Goal: Task Accomplishment & Management: Complete application form

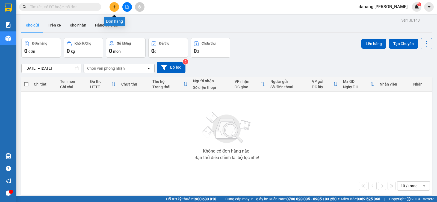
click at [115, 7] on icon "plus" at bounding box center [115, 7] width 4 height 4
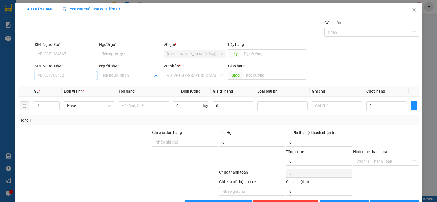
click at [86, 75] on input "SĐT Người Nhận" at bounding box center [66, 75] width 62 height 9
click at [80, 76] on input "SĐT Người Nhận" at bounding box center [66, 75] width 62 height 9
type input "0814358458"
drag, startPoint x: 183, startPoint y: 72, endPoint x: 184, endPoint y: 79, distance: 7.4
click at [184, 79] on div "VD: VP Sài Gòn" at bounding box center [195, 75] width 62 height 9
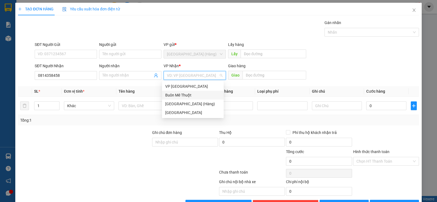
click at [181, 98] on div "Buôn Mê Thuột" at bounding box center [192, 95] width 55 height 6
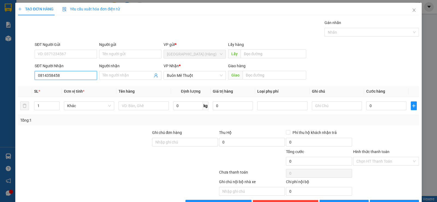
click at [66, 75] on input "0814358458" at bounding box center [66, 75] width 62 height 9
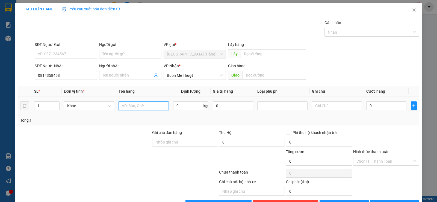
click at [144, 102] on input "text" at bounding box center [144, 105] width 50 height 9
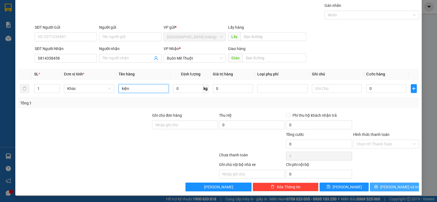
type input "kiện"
drag, startPoint x: 404, startPoint y: 188, endPoint x: 402, endPoint y: 185, distance: 3.8
click at [403, 188] on button "Lưu và In" at bounding box center [394, 186] width 49 height 9
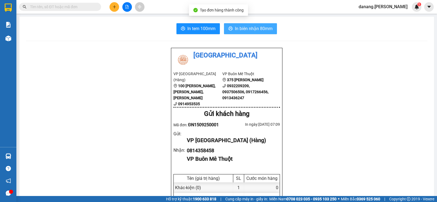
click at [244, 28] on span "In biên nhận 80mm" at bounding box center [254, 28] width 38 height 7
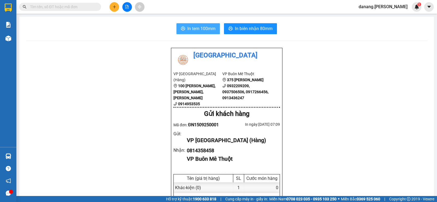
click at [202, 31] on span "In tem 100mm" at bounding box center [201, 28] width 28 height 7
click at [113, 7] on icon "plus" at bounding box center [115, 7] width 4 height 4
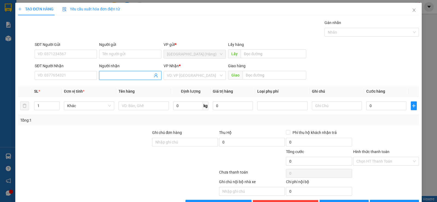
click at [104, 75] on input "Người nhận" at bounding box center [127, 75] width 50 height 6
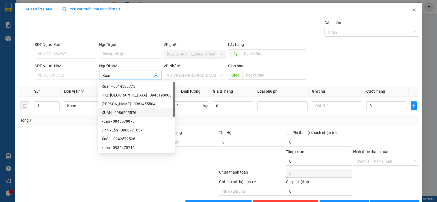
type input "Xuân"
click at [327, 57] on div "SĐT Người Gửi VD: 0371234567 Người gửi Tên người gửi VP gửi * Đà Nẵng (Hàng) Lấ…" at bounding box center [227, 51] width 387 height 19
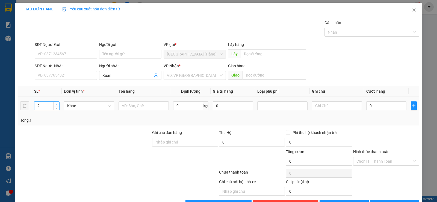
click at [54, 103] on span "Increase Value" at bounding box center [56, 104] width 6 height 5
type input "4"
click at [54, 103] on span "Increase Value" at bounding box center [56, 104] width 6 height 5
click at [134, 109] on input "text" at bounding box center [144, 105] width 50 height 9
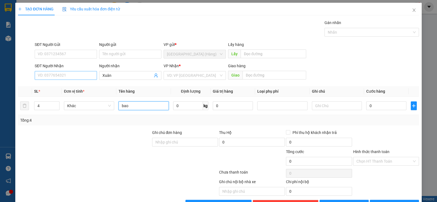
type input "bao"
click at [66, 77] on input "SĐT Người Nhận" at bounding box center [66, 75] width 62 height 9
click at [113, 76] on input "Xuân" at bounding box center [127, 75] width 50 height 6
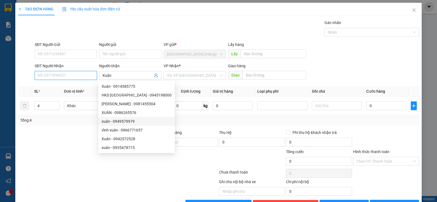
click at [41, 78] on input "SĐT Người Nhận" at bounding box center [66, 75] width 62 height 9
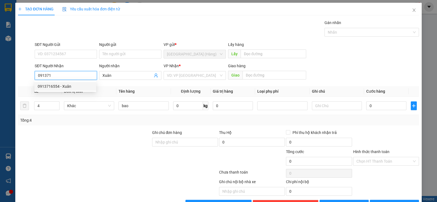
click at [44, 86] on div "0913716554 - Xuân" at bounding box center [65, 86] width 55 height 6
type input "0913716554"
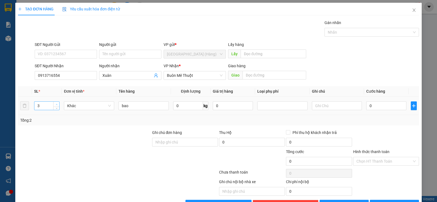
click at [56, 103] on span "up" at bounding box center [56, 104] width 3 height 3
type input "4"
click at [56, 103] on span "up" at bounding box center [56, 104] width 3 height 3
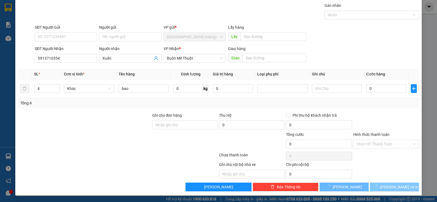
click at [388, 185] on span "Lưu và In" at bounding box center [399, 187] width 38 height 6
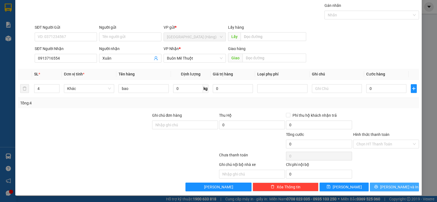
click at [384, 186] on button "Lưu và In" at bounding box center [394, 186] width 49 height 9
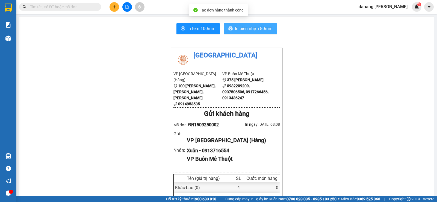
click at [257, 31] on span "In biên nhận 80mm" at bounding box center [254, 28] width 38 height 7
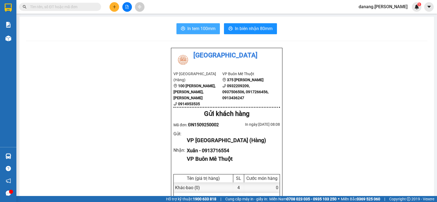
click at [203, 31] on span "In tem 100mm" at bounding box center [201, 28] width 28 height 7
click at [116, 9] on button at bounding box center [115, 7] width 10 height 10
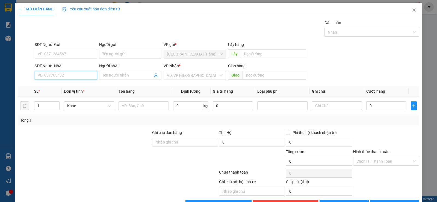
click at [70, 74] on input "SĐT Người Nhận" at bounding box center [66, 75] width 62 height 9
click at [64, 75] on input "SĐT Người Nhận" at bounding box center [66, 75] width 62 height 9
click at [55, 56] on input "SĐT Người Gửi" at bounding box center [66, 54] width 62 height 9
click at [56, 73] on input "SĐT Người Nhận" at bounding box center [66, 75] width 62 height 9
type input "0989443389"
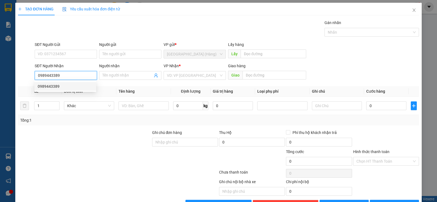
click at [63, 85] on div "0989443389" at bounding box center [65, 86] width 55 height 6
type input "50.000"
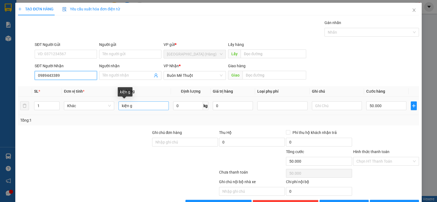
type input "0989443389"
click at [140, 106] on input "kiện g" at bounding box center [144, 105] width 50 height 9
type input "k"
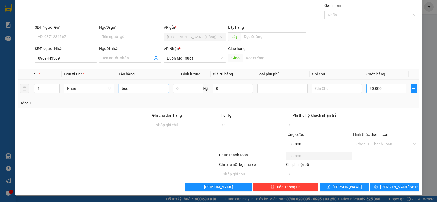
type input "bọc"
click at [372, 87] on input "50.000" at bounding box center [386, 88] width 40 height 9
type input "6"
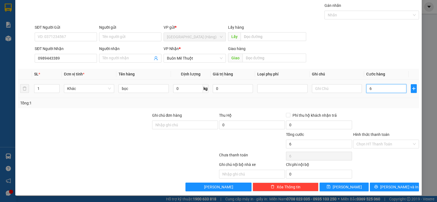
type input "60"
type input "600"
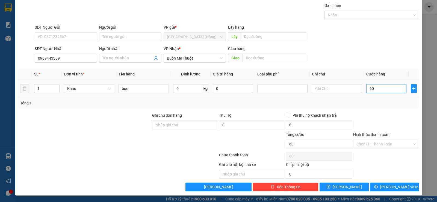
type input "600"
type input "6.000"
type input "60.000"
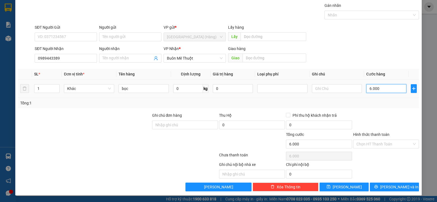
type input "60.000"
click at [368, 148] on div "Hình thức thanh toán Chọn HT Thanh Toán" at bounding box center [386, 140] width 66 height 19
click at [370, 147] on input "Hình thức thanh toán" at bounding box center [383, 144] width 55 height 8
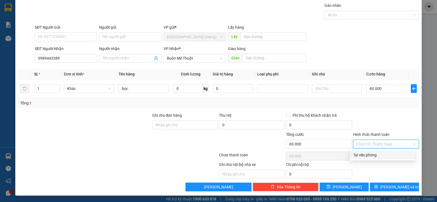
click at [372, 154] on div "Tại văn phòng" at bounding box center [382, 155] width 59 height 6
type input "0"
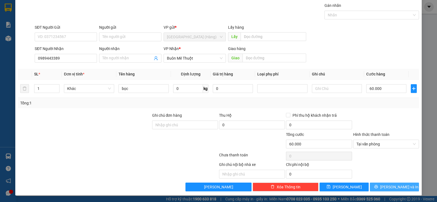
click at [393, 186] on span "Lưu và In" at bounding box center [399, 187] width 38 height 6
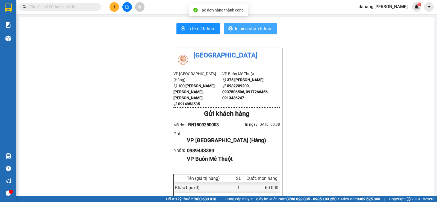
click at [252, 31] on span "In biên nhận 80mm" at bounding box center [254, 28] width 38 height 7
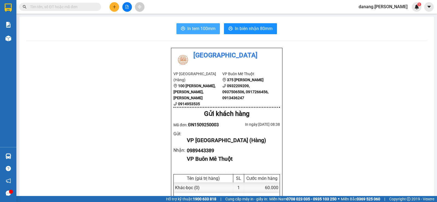
click at [190, 26] on span "In tem 100mm" at bounding box center [201, 28] width 28 height 7
